Goal: Transaction & Acquisition: Purchase product/service

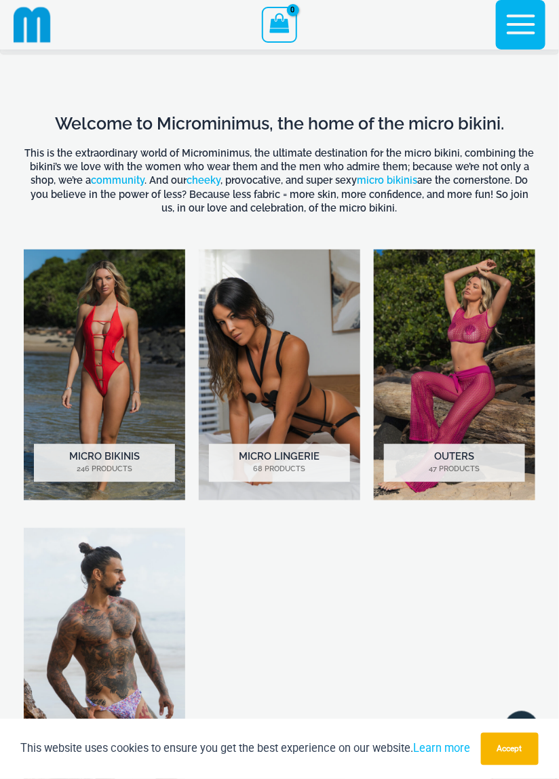
scroll to position [551, 0]
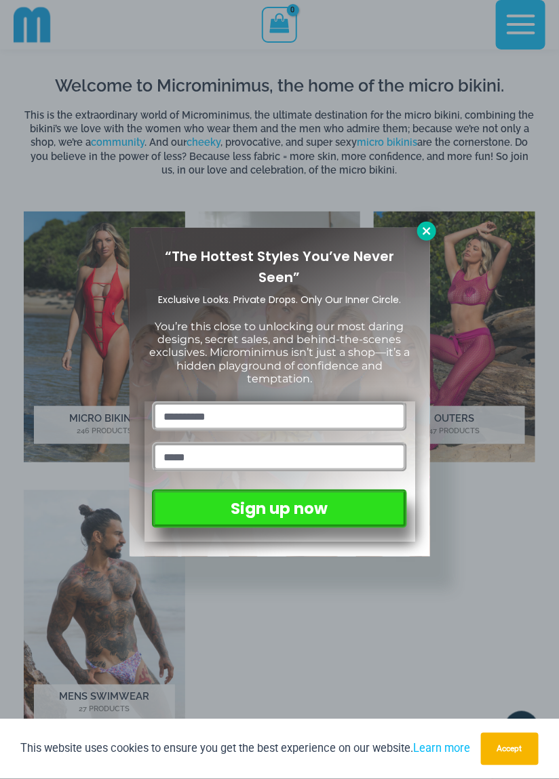
click at [428, 231] on icon at bounding box center [426, 231] width 12 height 12
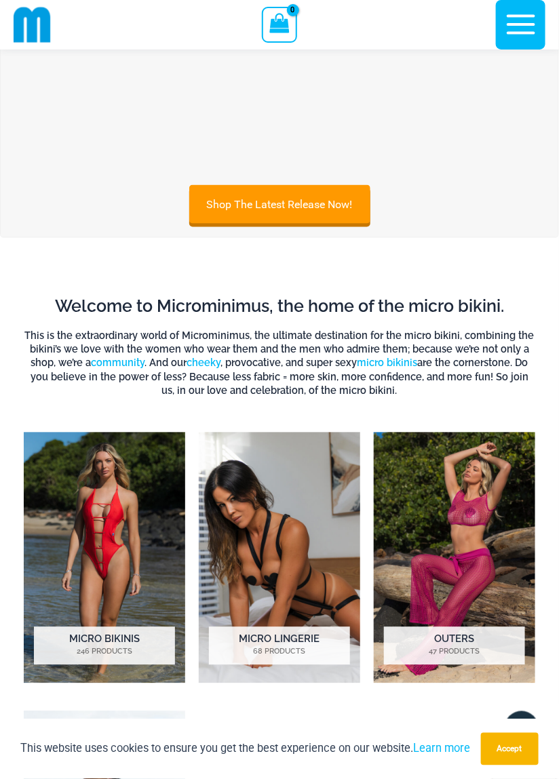
scroll to position [328, 0]
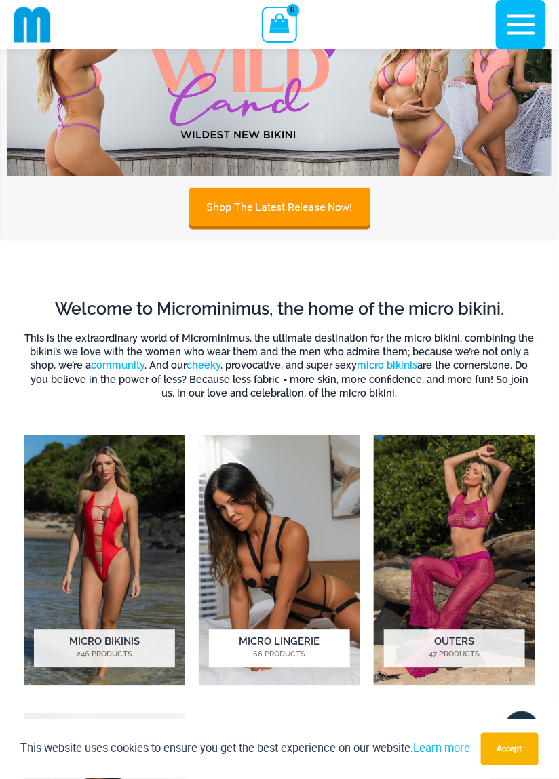
click at [304, 548] on img "Visit product category Micro Lingerie" at bounding box center [279, 560] width 161 height 251
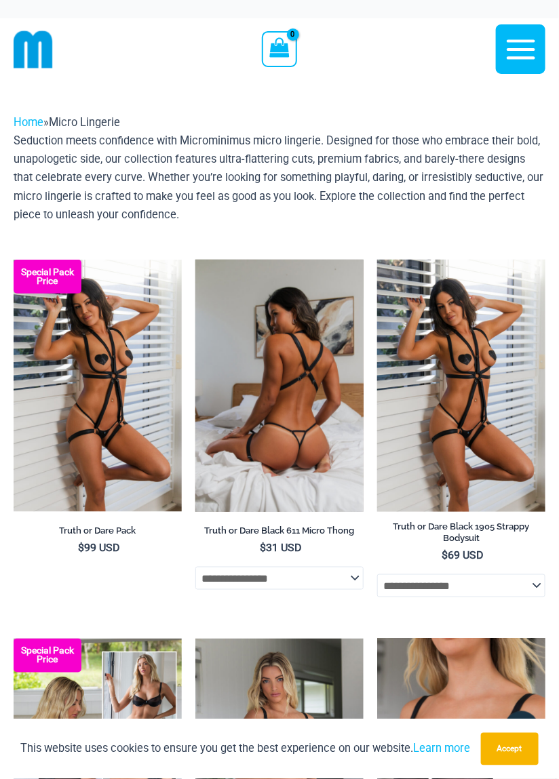
click at [325, 443] on img at bounding box center [279, 386] width 168 height 252
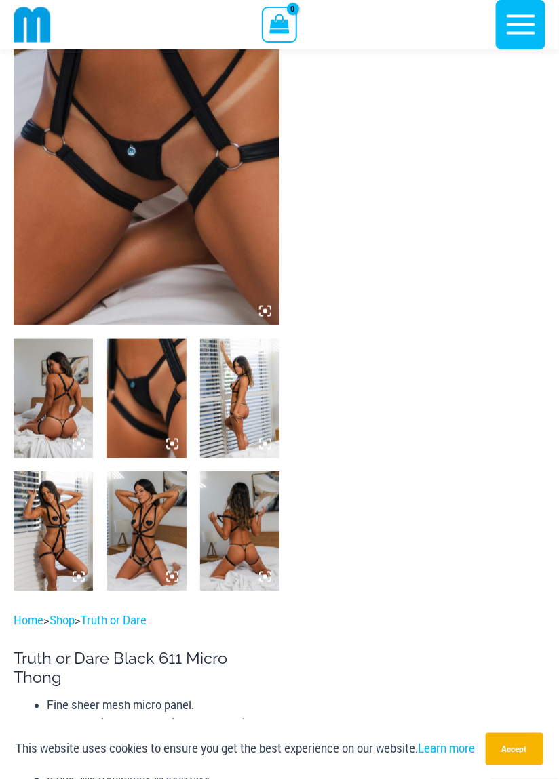
scroll to position [162, 0]
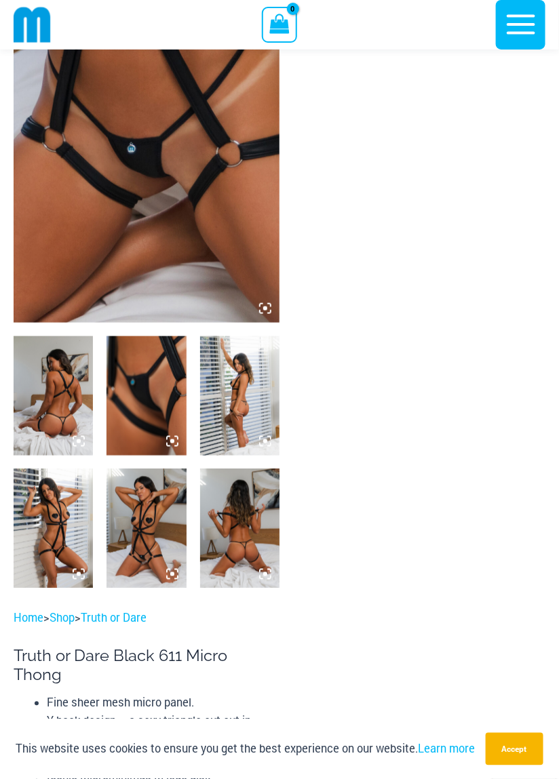
click at [266, 534] on img at bounding box center [239, 528] width 79 height 119
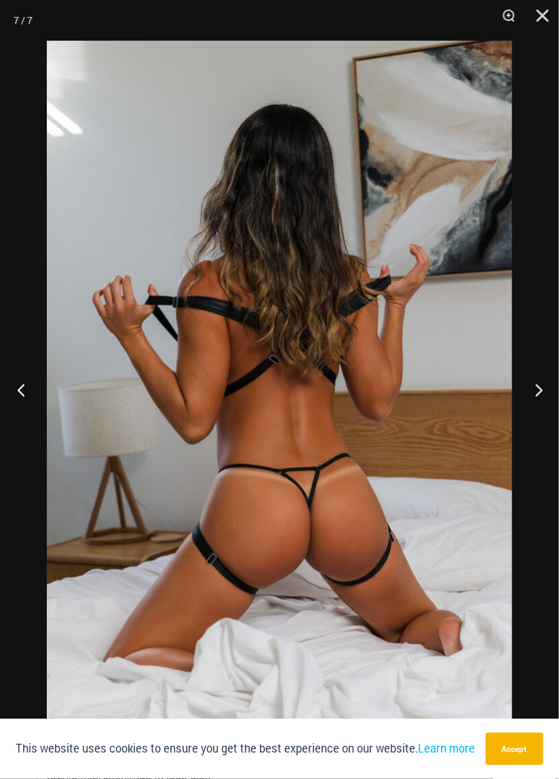
click at [22, 397] on button "Previous" at bounding box center [25, 390] width 51 height 68
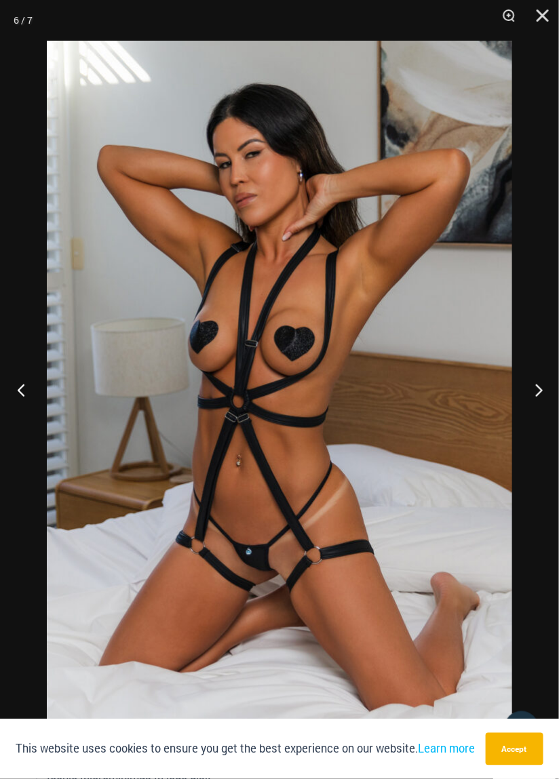
click at [23, 406] on button "Previous" at bounding box center [25, 390] width 51 height 68
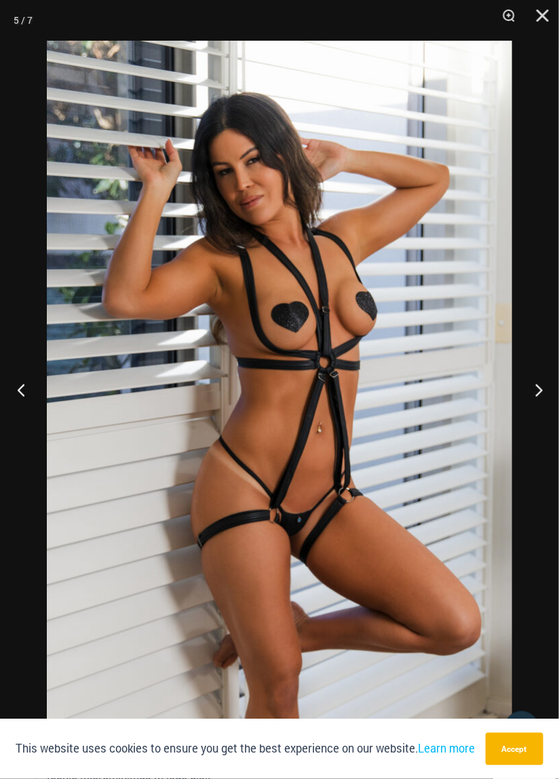
click at [25, 408] on button "Previous" at bounding box center [25, 390] width 51 height 68
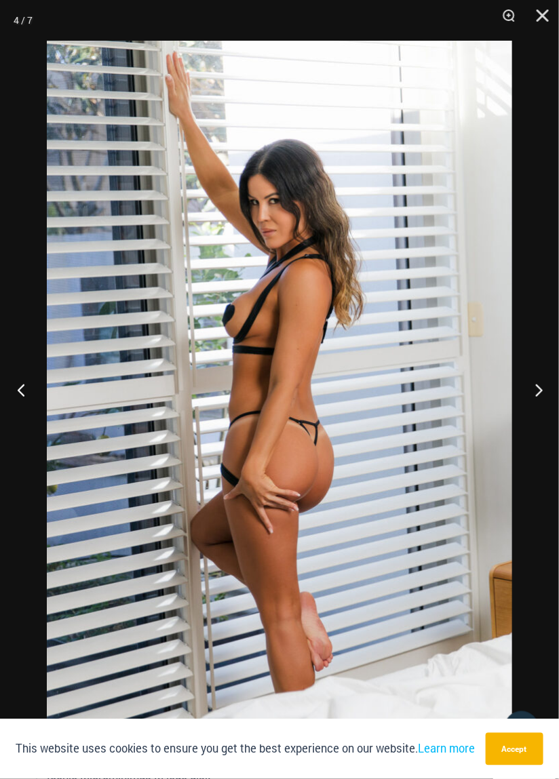
click at [26, 416] on button "Previous" at bounding box center [25, 390] width 51 height 68
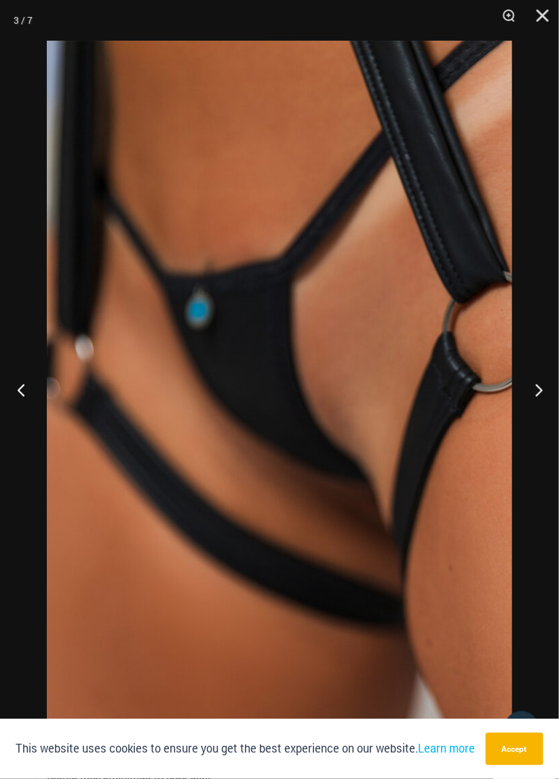
click at [31, 415] on button "Previous" at bounding box center [25, 390] width 51 height 68
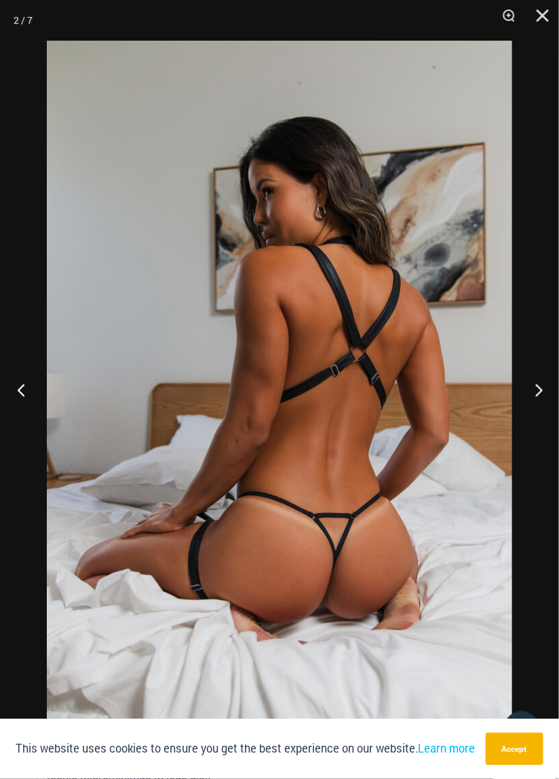
click at [33, 418] on button "Previous" at bounding box center [25, 390] width 51 height 68
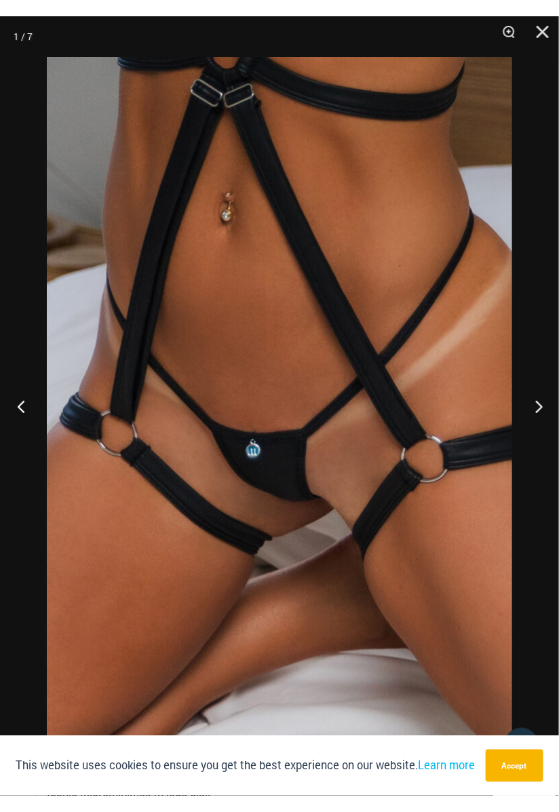
scroll to position [161, 0]
